Goal: Entertainment & Leisure: Consume media (video, audio)

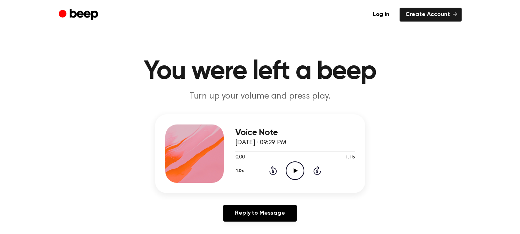
click at [296, 170] on icon at bounding box center [296, 170] width 4 height 5
click at [298, 170] on icon "Pause Audio" at bounding box center [295, 170] width 19 height 19
click at [290, 165] on icon "Play Audio" at bounding box center [295, 170] width 19 height 19
click at [298, 172] on icon "Pause Audio" at bounding box center [295, 170] width 19 height 19
